Goal: Find specific page/section: Find specific page/section

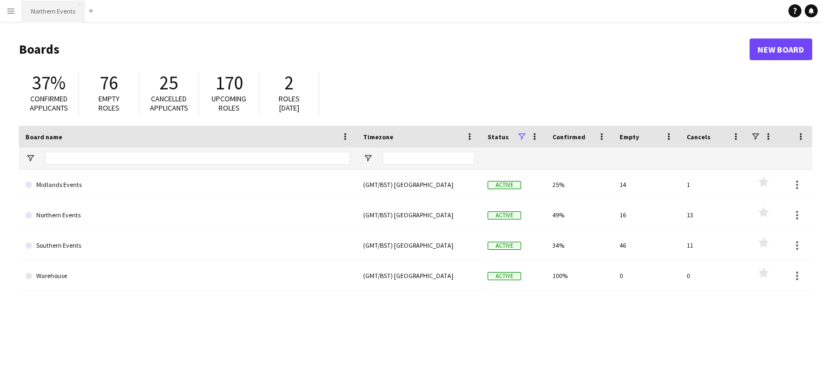
click at [41, 16] on button "Northern Events Close" at bounding box center [53, 11] width 62 height 21
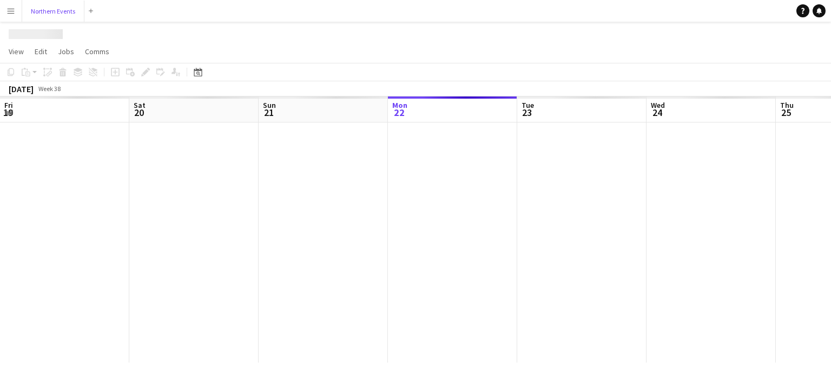
scroll to position [0, 258]
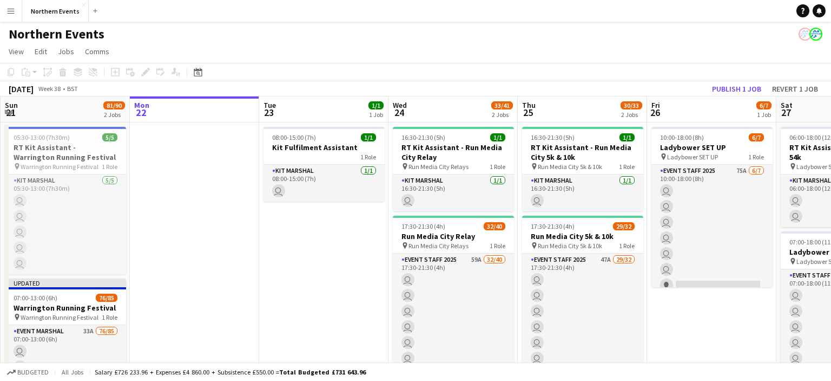
click at [10, 8] on app-icon "Menu" at bounding box center [10, 10] width 9 height 9
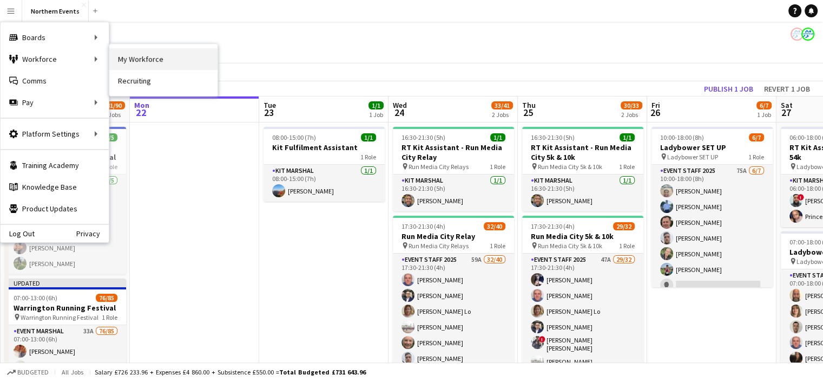
click at [152, 60] on link "My Workforce" at bounding box center [163, 59] width 108 height 22
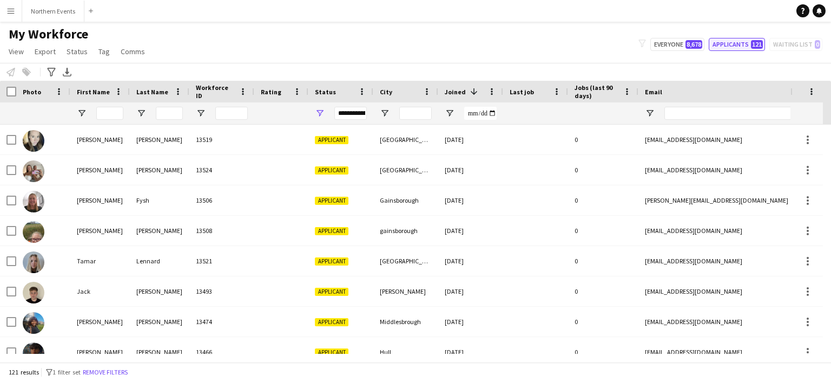
click at [731, 43] on button "Applicants 121" at bounding box center [737, 44] width 56 height 13
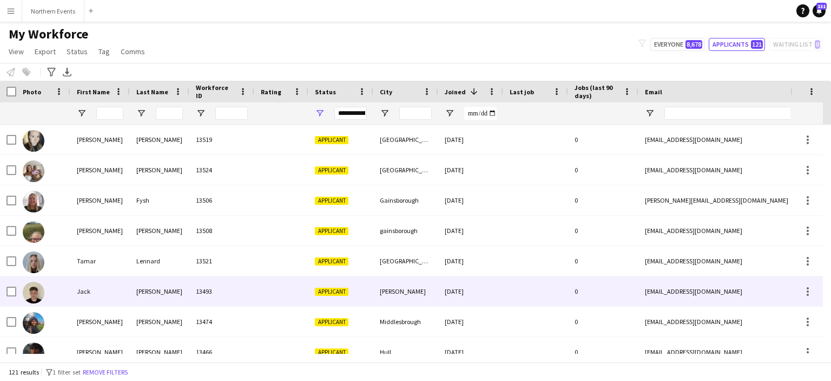
click at [393, 291] on div "[PERSON_NAME]" at bounding box center [405, 291] width 65 height 30
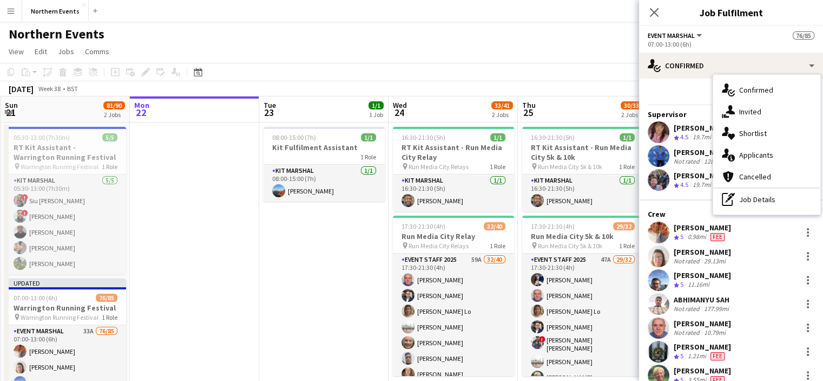
scroll to position [974, 0]
